Goal: Navigation & Orientation: Find specific page/section

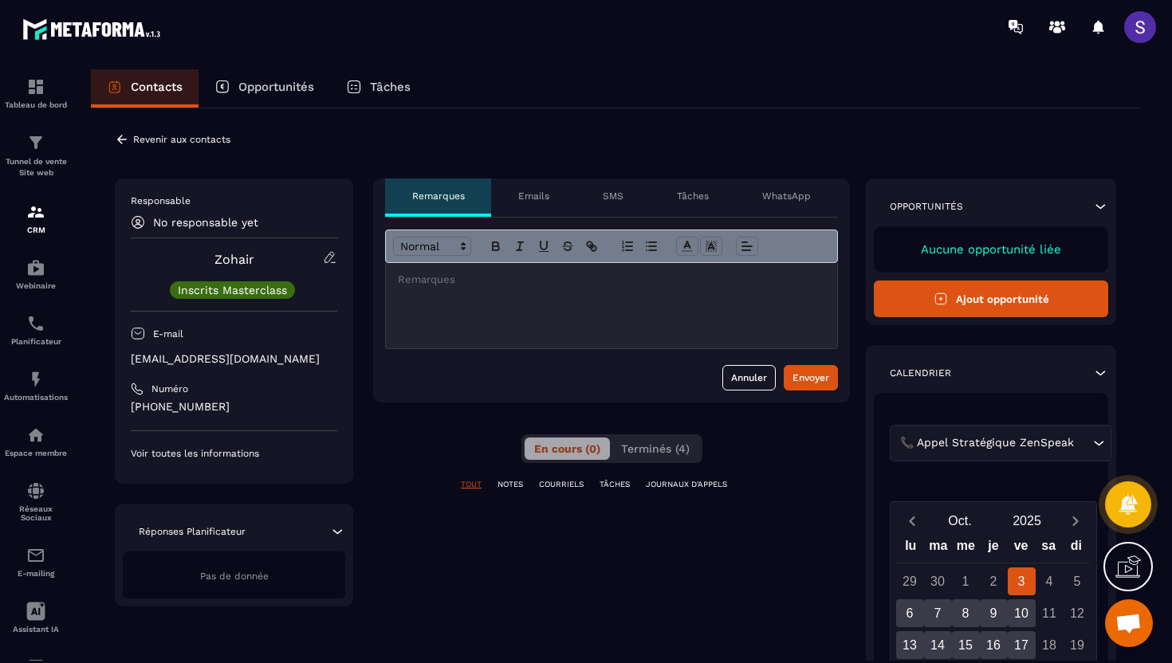
click at [550, 208] on div "Emails" at bounding box center [533, 198] width 85 height 38
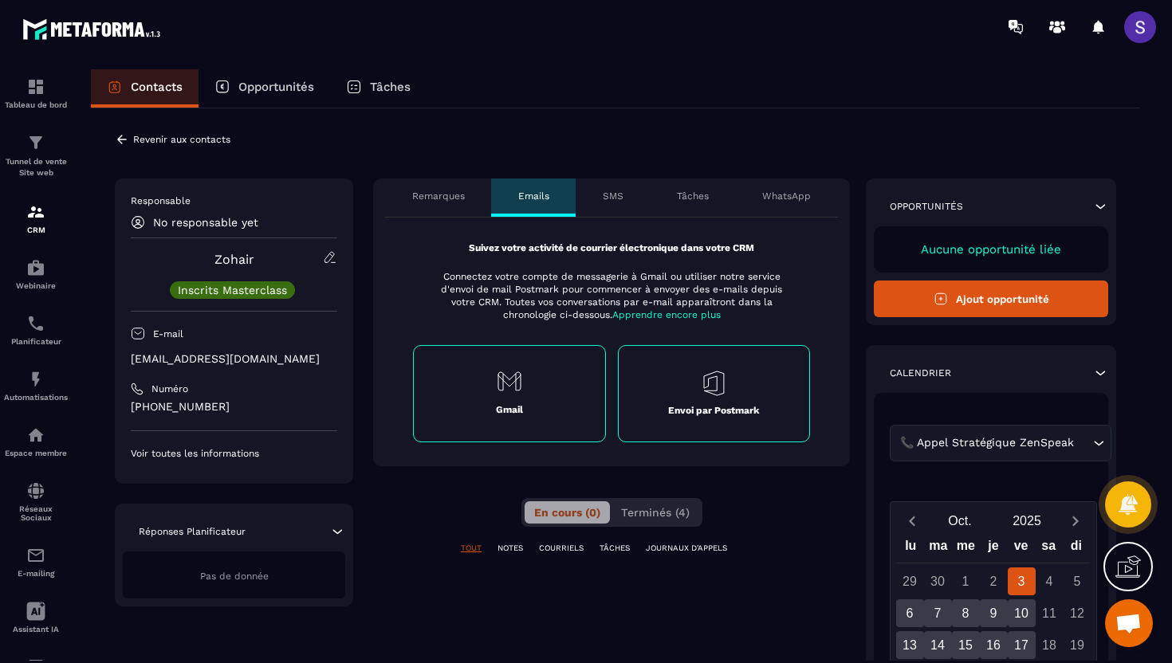
click at [466, 192] on div "Remarques" at bounding box center [438, 198] width 106 height 38
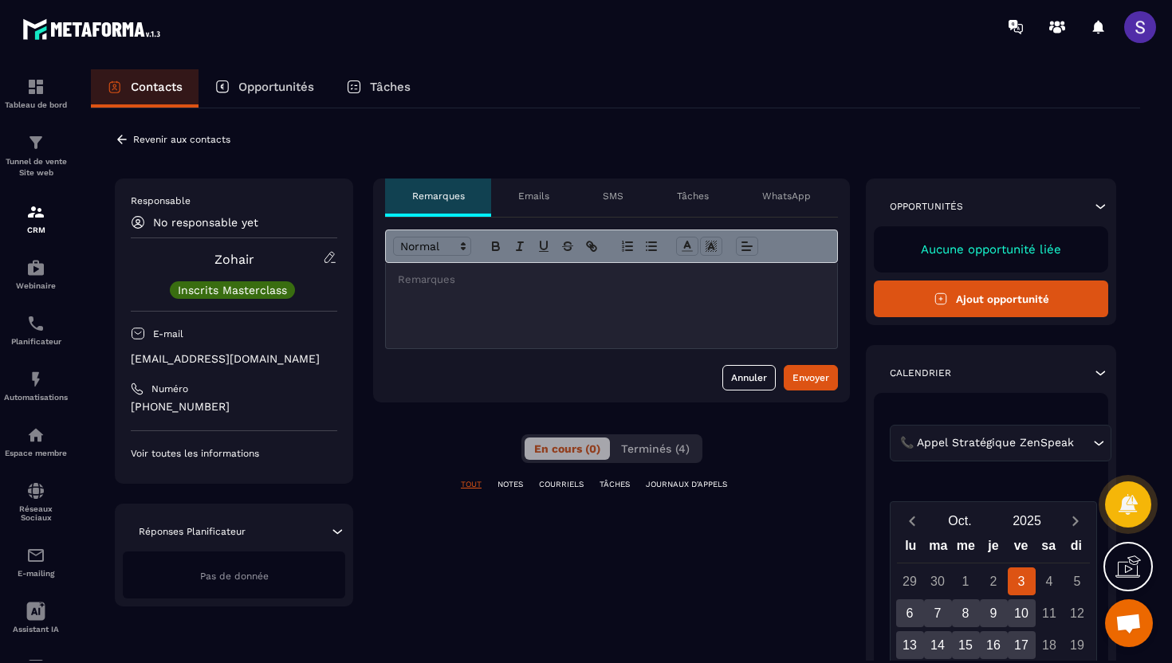
click at [124, 143] on icon at bounding box center [122, 139] width 14 height 14
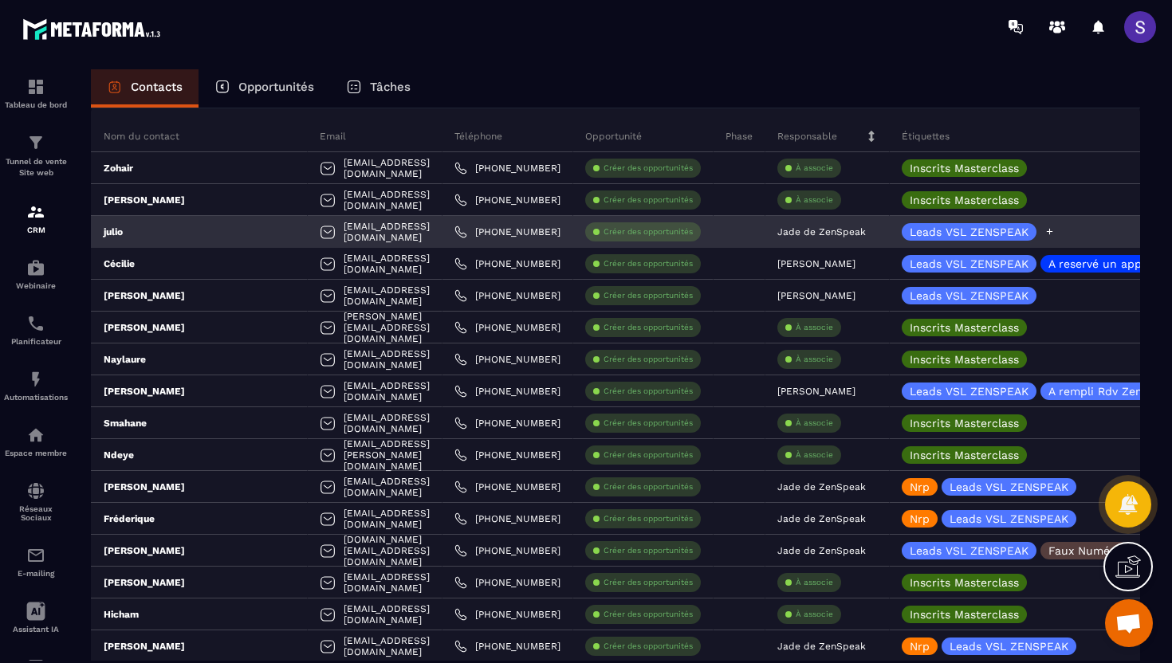
scroll to position [0, 46]
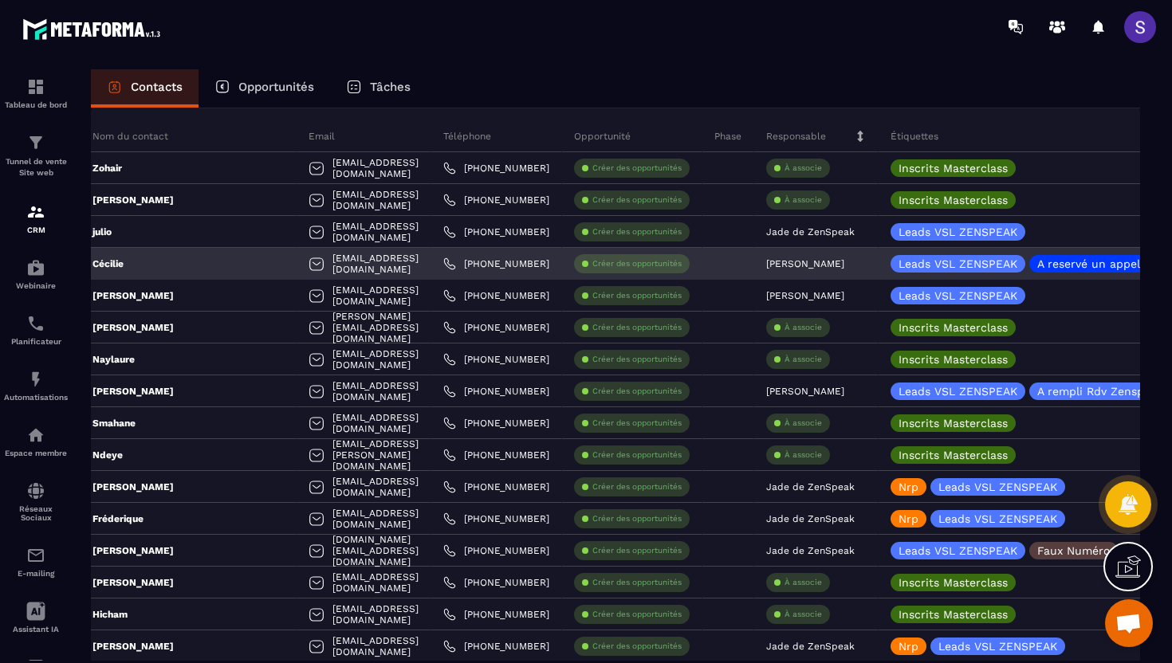
click at [112, 265] on p "Cécilie" at bounding box center [92, 264] width 63 height 13
